Goal: Transaction & Acquisition: Purchase product/service

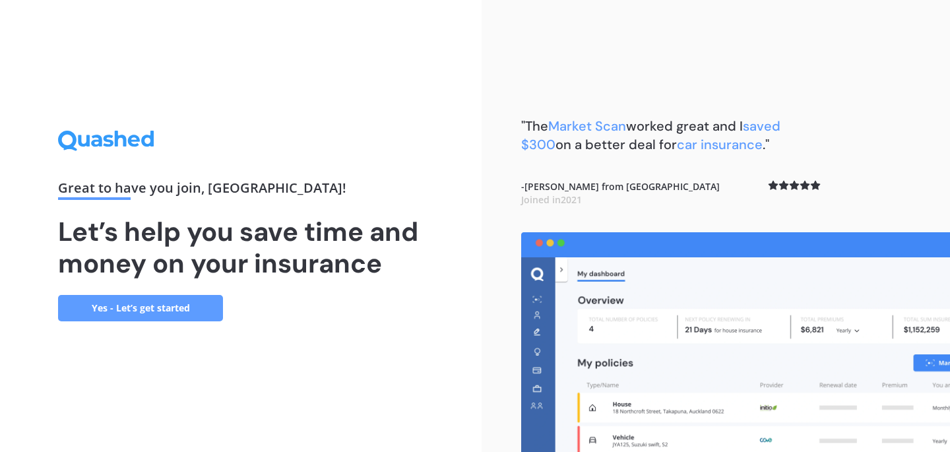
click at [176, 304] on link "Yes - Let’s get started" at bounding box center [140, 308] width 165 height 26
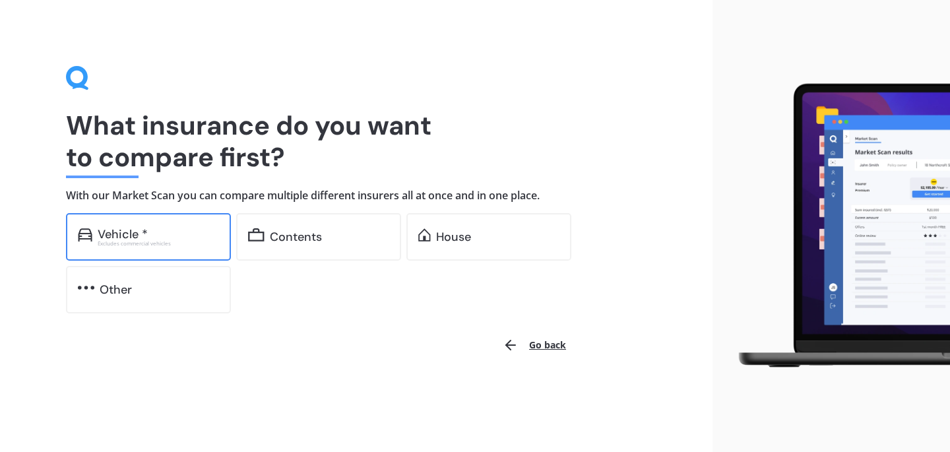
click at [131, 232] on div "Vehicle *" at bounding box center [123, 234] width 50 height 13
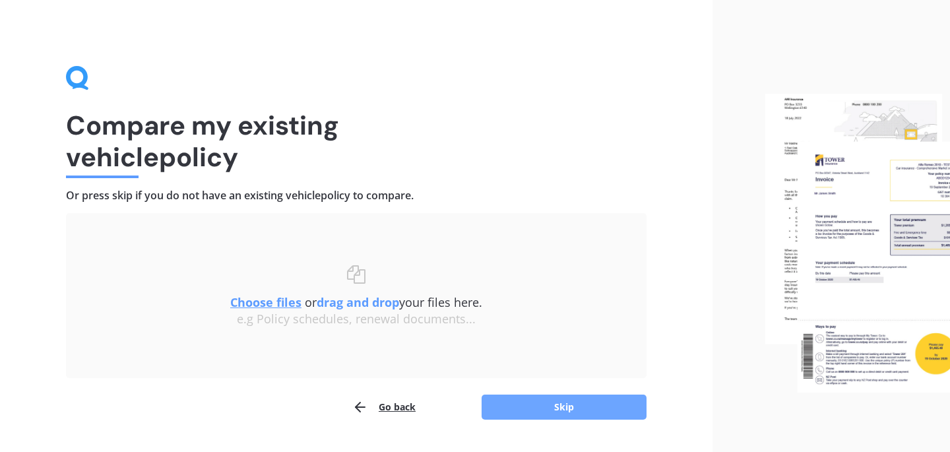
click at [524, 404] on button "Skip" at bounding box center [564, 407] width 165 height 25
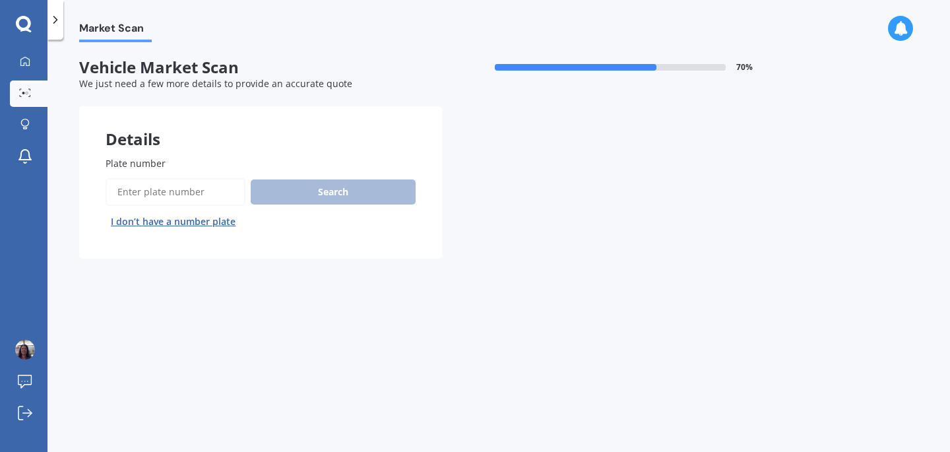
click at [180, 159] on label "Plate number" at bounding box center [258, 163] width 305 height 14
click at [180, 178] on input "Plate number" at bounding box center [176, 192] width 140 height 28
type input "PKY276"
click at [323, 197] on button "Search" at bounding box center [333, 192] width 165 height 25
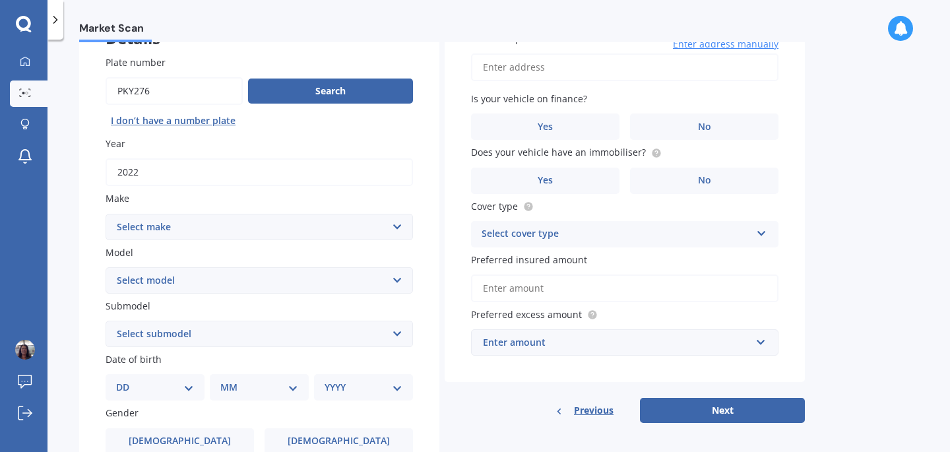
scroll to position [97, 0]
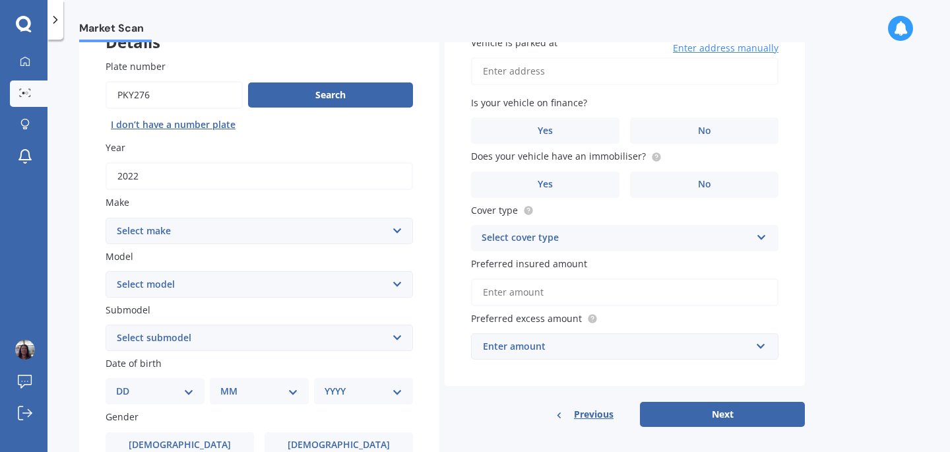
click at [398, 229] on select "Select make AC ALFA ROMEO ASTON [PERSON_NAME] AUDI AUSTIN BEDFORD Bentley BMW B…" at bounding box center [260, 231] width 308 height 26
click at [398, 286] on select "Select model HS" at bounding box center [260, 284] width 308 height 26
click at [397, 341] on select "Select submodel" at bounding box center [260, 338] width 308 height 26
click at [393, 280] on select "Select model HS" at bounding box center [260, 284] width 308 height 26
click at [396, 230] on select "Select make AC ALFA ROMEO ASTON MARTIN AUDI AUSTIN BEDFORD Bentley BMW BYD CADI…" at bounding box center [260, 231] width 308 height 26
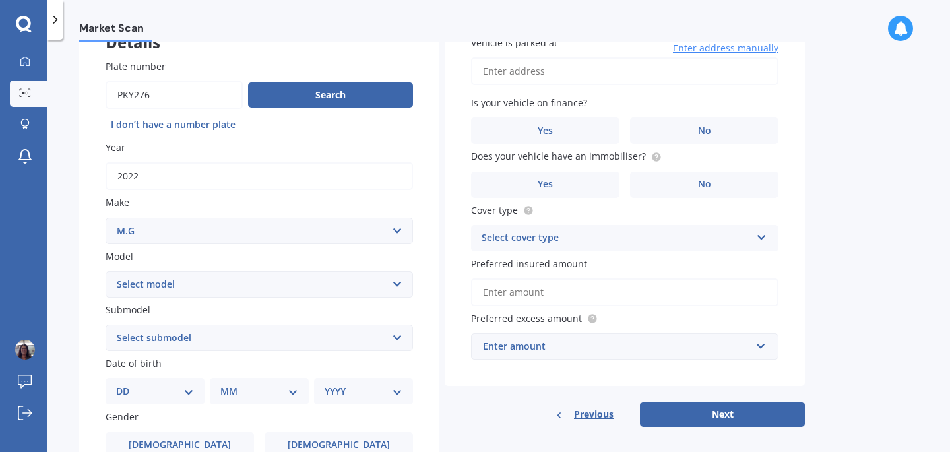
select select "M.G."
click at [396, 285] on select "Select model 3 6 GS HS Metro MG3 MG4 MGF Midget Montego TD 2000 TF 120 TF 135 T…" at bounding box center [260, 284] width 308 height 26
select select "ZST"
click at [395, 335] on select "Select submodel Core 1.5 Essence 1.3T Excite 1.3T Vibe 1.5" at bounding box center [260, 338] width 308 height 26
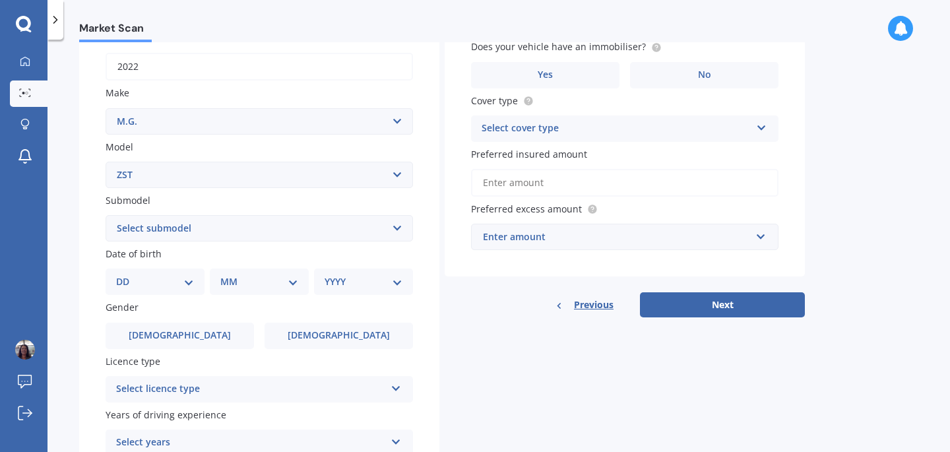
scroll to position [214, 0]
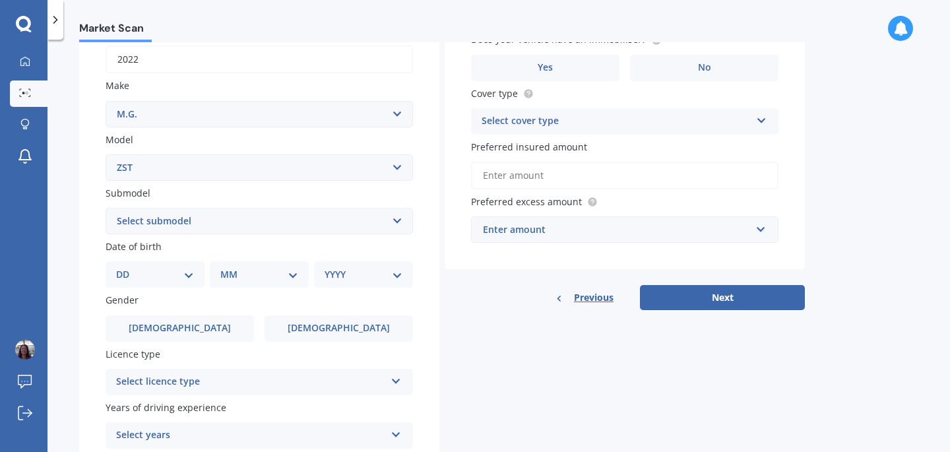
click at [583, 299] on span "Previous" at bounding box center [594, 298] width 40 height 20
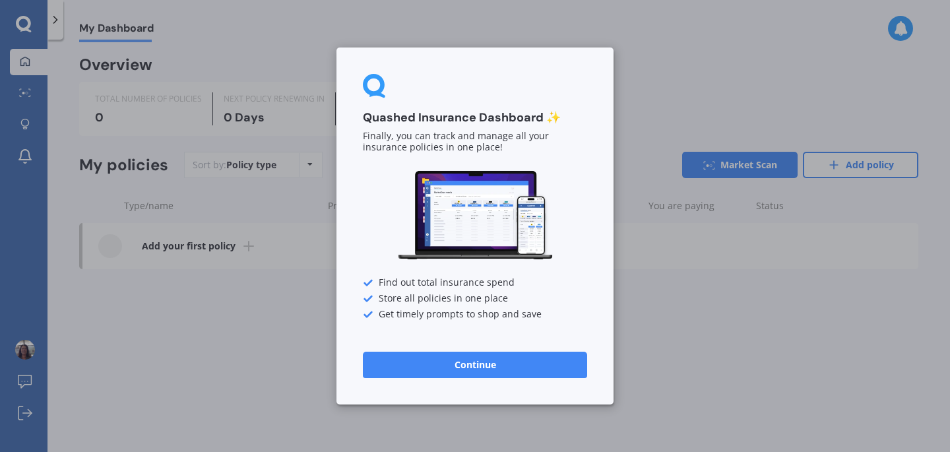
click at [223, 336] on div "Quashed Insurance Dashboard ✨ Finally, you can track and manage all your insura…" at bounding box center [475, 226] width 950 height 452
click at [700, 324] on div "Quashed Insurance Dashboard ✨ Finally, you can track and manage all your insura…" at bounding box center [475, 226] width 950 height 452
